Goal: Information Seeking & Learning: Learn about a topic

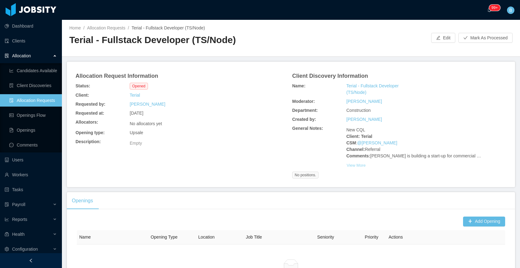
click at [357, 165] on button "View More" at bounding box center [356, 165] width 20 height 10
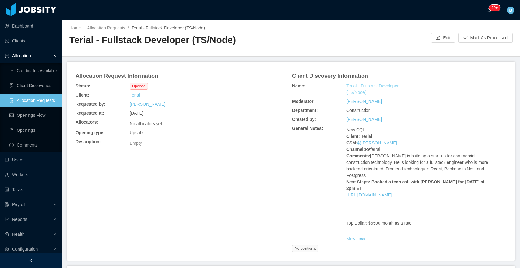
click at [370, 85] on link "Terial - Fullstack Developer (TS/Node)" at bounding box center [381, 89] width 70 height 13
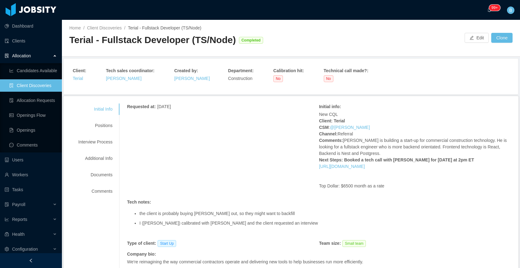
click at [366, 32] on div "Home / Client Discoveries / Terial - Fullstack Developer (TS/Node) / Terial - F…" at bounding box center [291, 38] width 458 height 37
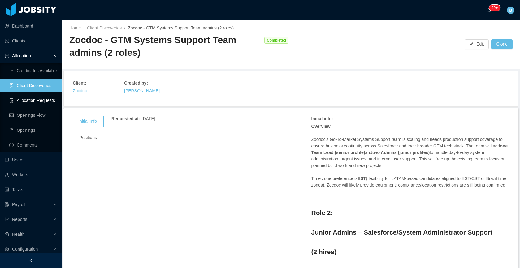
click at [16, 116] on link "Openings Flow" at bounding box center [33, 115] width 48 height 12
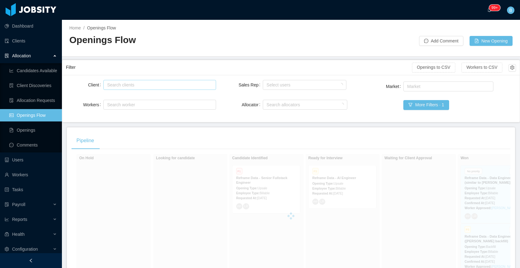
click at [169, 85] on div "Search clients" at bounding box center [158, 85] width 102 height 6
type input "*****"
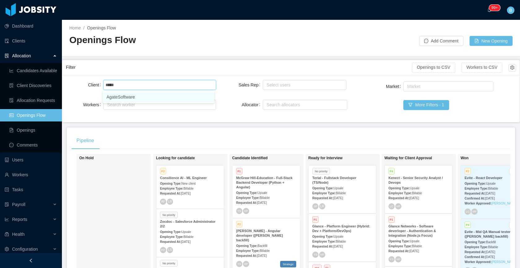
click at [142, 97] on li "AgateSoftware" at bounding box center [158, 97] width 111 height 10
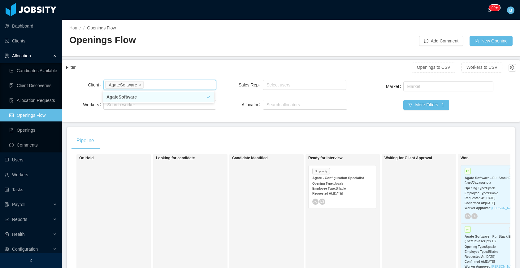
click at [510, 104] on div "More Filters · 1" at bounding box center [478, 105] width 150 height 10
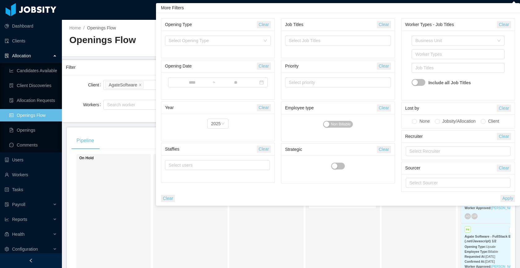
drag, startPoint x: 111, startPoint y: 262, endPoint x: 128, endPoint y: 244, distance: 24.7
click at [111, 260] on div "On Hold" at bounding box center [122, 244] width 87 height 174
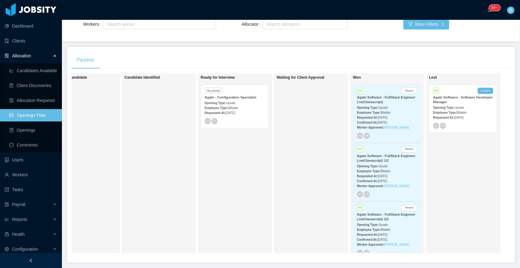
click at [235, 117] on div "No priority Agate - Configuration Specialist Opening Type: Upsale Employee Type…" at bounding box center [234, 106] width 67 height 43
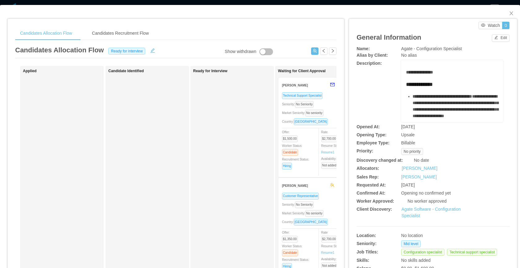
click at [514, 64] on div "Candidates Allocation Flow Candidates Recruitment Flow Candidates Allocation Fl…" at bounding box center [260, 233] width 520 height 457
click at [510, 12] on icon "icon: close" at bounding box center [511, 13] width 3 height 4
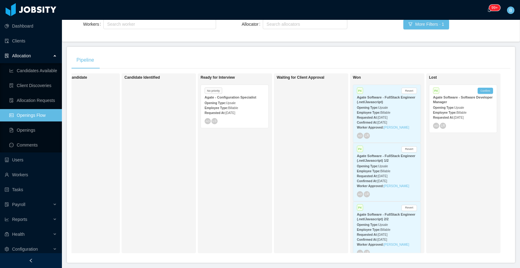
click at [235, 111] on span "Sep 8th, 2025" at bounding box center [230, 112] width 10 height 3
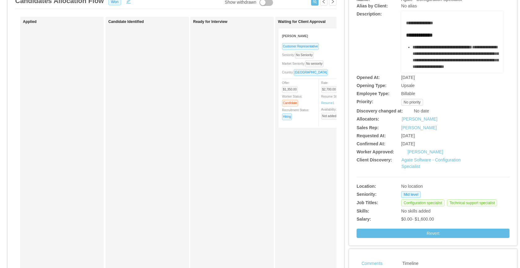
scroll to position [51, 0]
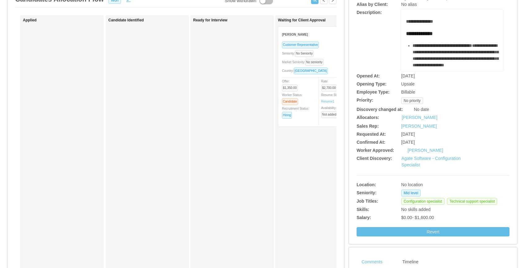
click at [418, 162] on div "Agate Software - Configuration Specialist" at bounding box center [440, 161] width 76 height 13
click at [420, 159] on link "Agate Software - Configuration Specialist" at bounding box center [431, 161] width 59 height 11
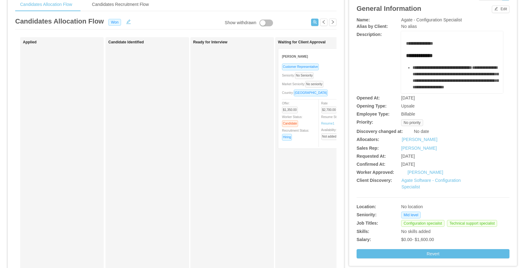
scroll to position [0, 0]
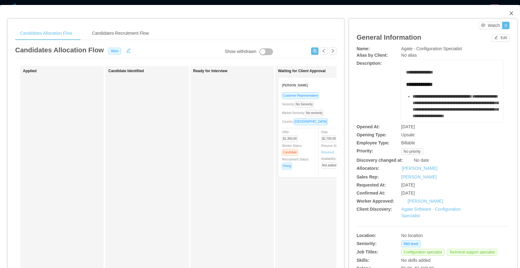
click at [509, 11] on icon "icon: close" at bounding box center [511, 13] width 5 height 5
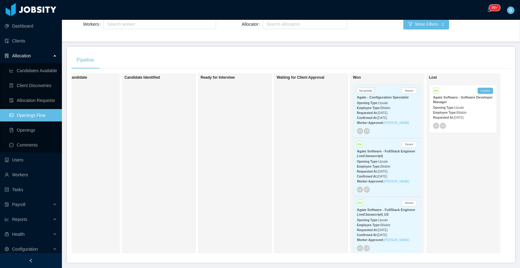
click at [282, 163] on div "Waiting for Client Approval" at bounding box center [320, 163] width 87 height 174
click at [405, 102] on div "Opening Type: Upsale" at bounding box center [387, 102] width 60 height 7
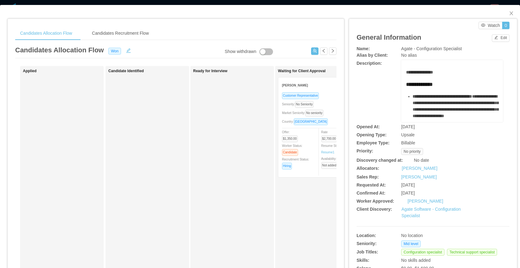
click at [439, 176] on div "Alfredo Orjuela" at bounding box center [439, 177] width 76 height 7
drag, startPoint x: 447, startPoint y: 199, endPoint x: 402, endPoint y: 201, distance: 44.9
click at [402, 201] on div "Worker Approved: Francisco Fuentes" at bounding box center [433, 201] width 153 height 7
copy div "Francisco Fuentes"
click at [467, 49] on div "Agate - Configuration Specialist" at bounding box center [452, 49] width 102 height 7
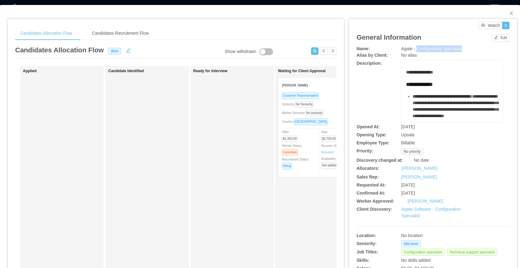
drag, startPoint x: 468, startPoint y: 48, endPoint x: 414, endPoint y: 46, distance: 53.9
click at [414, 46] on div "Agate - Configuration Specialist" at bounding box center [452, 49] width 102 height 7
copy span "Configuration Specialist"
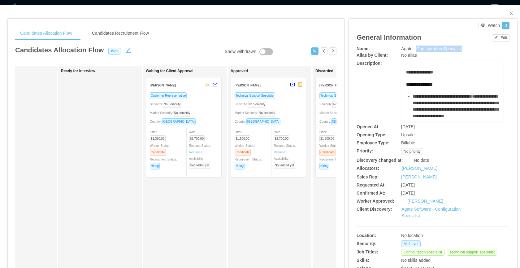
click at [297, 107] on div "Seniority: No Seniority" at bounding box center [269, 104] width 68 height 7
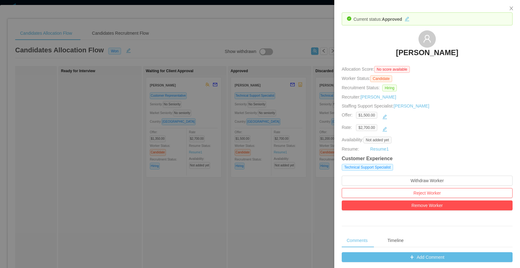
drag, startPoint x: 467, startPoint y: 55, endPoint x: 391, endPoint y: 55, distance: 76.2
click at [391, 55] on div "Francisco Fuentes" at bounding box center [427, 45] width 171 height 31
copy h3 "Francisco Fuentes"
click at [512, 8] on icon "icon: close" at bounding box center [511, 8] width 5 height 5
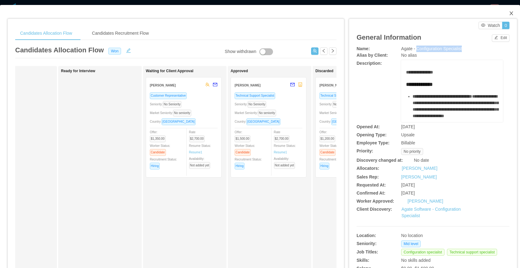
click at [503, 14] on span "Close" at bounding box center [511, 13] width 17 height 17
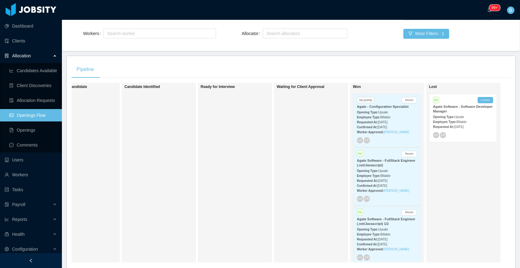
scroll to position [4, 0]
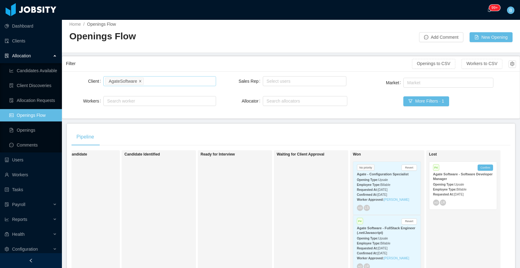
click at [142, 82] on icon "icon: close" at bounding box center [140, 80] width 3 height 3
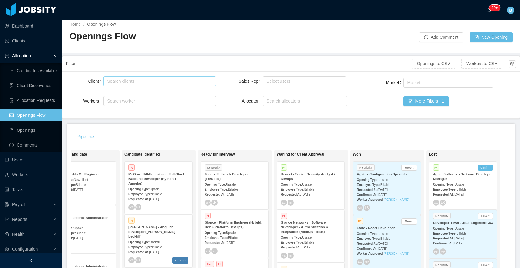
click at [165, 82] on div "Search clients" at bounding box center [158, 81] width 102 height 6
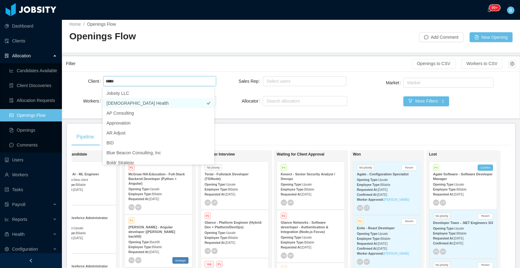
type input "*****"
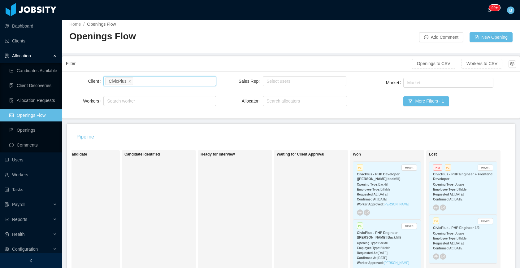
click at [396, 216] on div "P3 Revert CivicPlus - PHP Developer (Jorgen Ordonez's backfill) Opening Type: B…" at bounding box center [386, 191] width 67 height 58
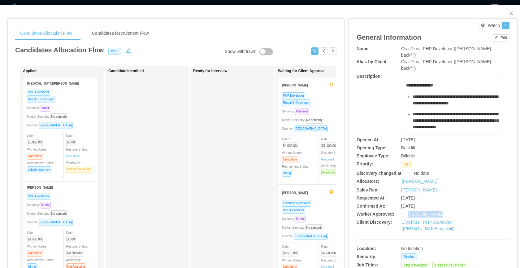
drag, startPoint x: 433, startPoint y: 214, endPoint x: 404, endPoint y: 214, distance: 29.1
click at [408, 214] on div "Pedro Jordão" at bounding box center [446, 214] width 76 height 7
copy link "Pedro Jordão"
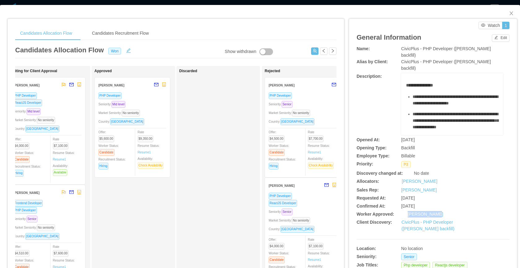
scroll to position [0, 264]
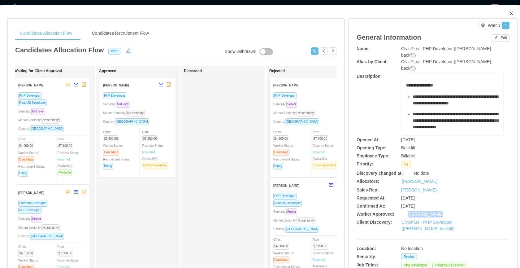
click at [509, 12] on icon "icon: close" at bounding box center [511, 13] width 5 height 5
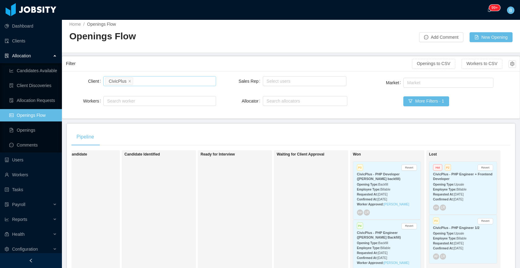
click at [144, 82] on div "Search clients CivicPlus" at bounding box center [158, 80] width 107 height 9
type input "*****"
click at [158, 96] on li "AgateSoftware" at bounding box center [158, 93] width 111 height 10
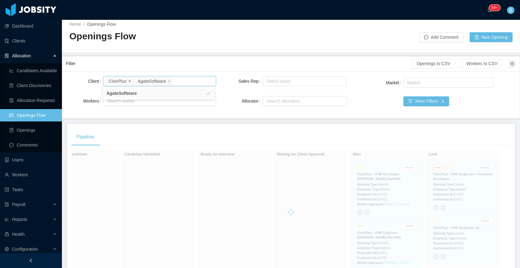
click at [129, 80] on icon "icon: close" at bounding box center [129, 80] width 3 height 3
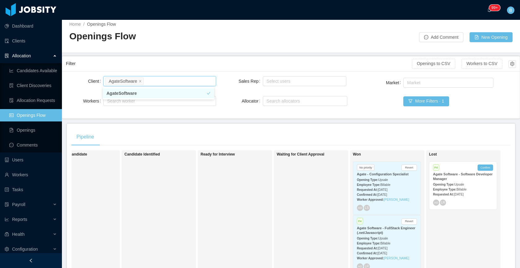
click at [400, 186] on div "Requested At: Sep 8th, 2025" at bounding box center [387, 189] width 60 height 7
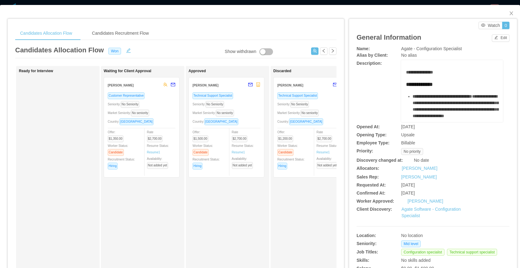
scroll to position [0, 179]
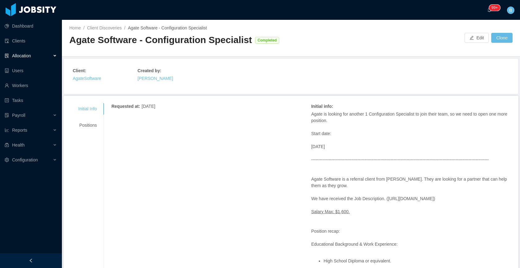
click at [434, 132] on p "Start date:" at bounding box center [411, 133] width 200 height 7
